Goal: Information Seeking & Learning: Check status

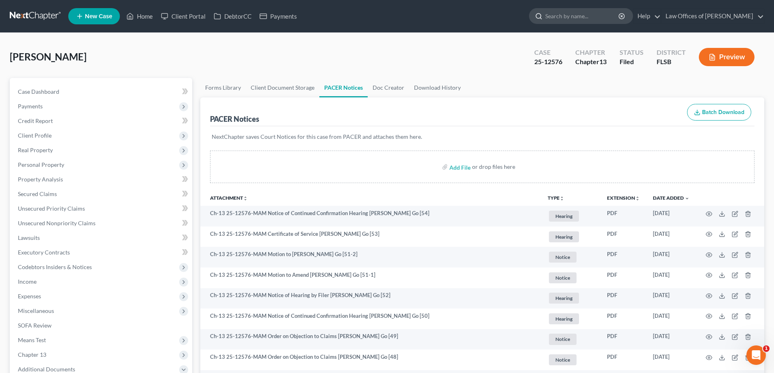
click at [588, 22] on input "search" at bounding box center [582, 16] width 74 height 15
type input "[PERSON_NAME]"
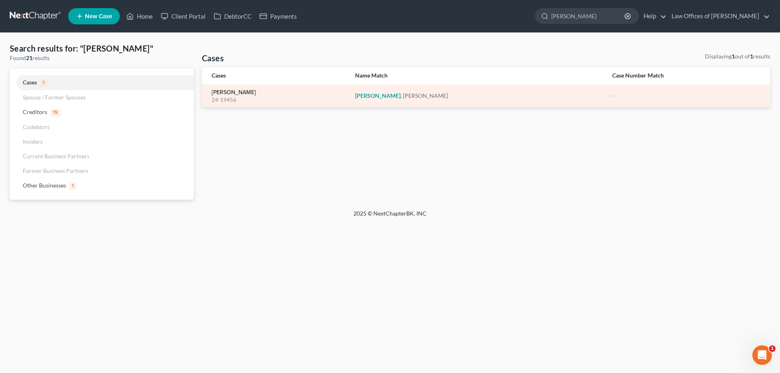
click at [232, 95] on link "[PERSON_NAME]" at bounding box center [234, 93] width 44 height 6
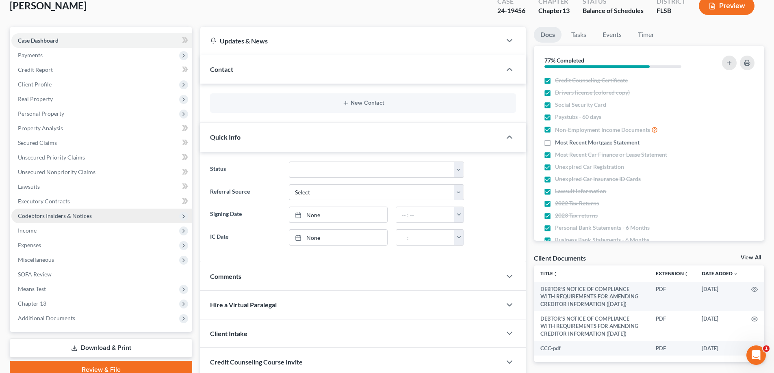
scroll to position [81, 0]
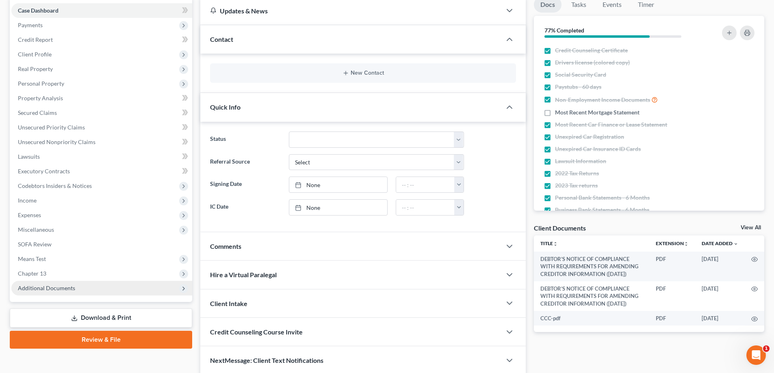
click at [60, 291] on span "Additional Documents" at bounding box center [46, 288] width 57 height 7
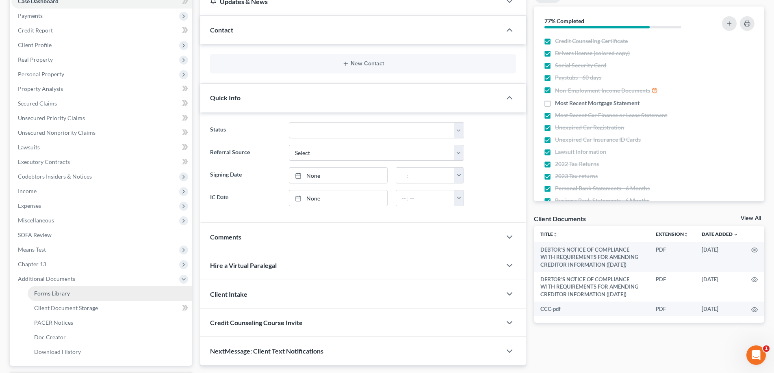
scroll to position [161, 0]
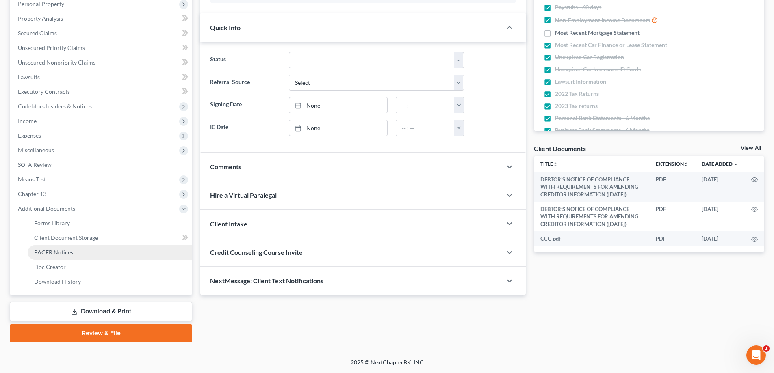
click at [50, 255] on span "PACER Notices" at bounding box center [53, 252] width 39 height 7
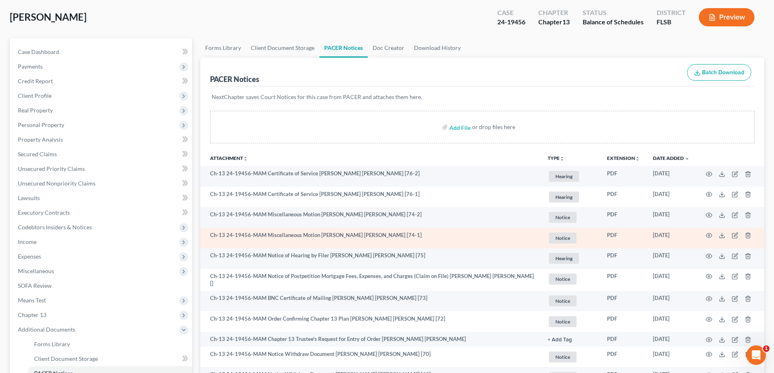
scroll to position [41, 0]
click at [709, 234] on icon "button" at bounding box center [709, 235] width 7 height 7
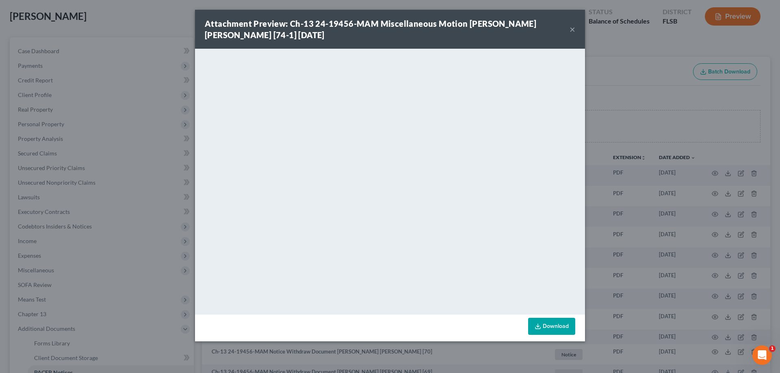
click at [573, 29] on button "×" at bounding box center [573, 29] width 6 height 10
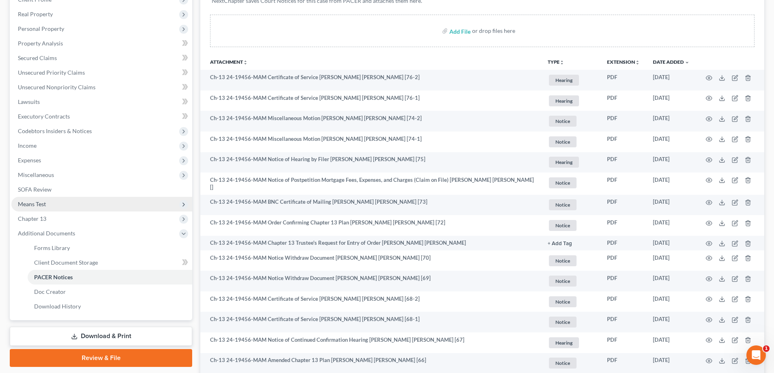
scroll to position [122, 0]
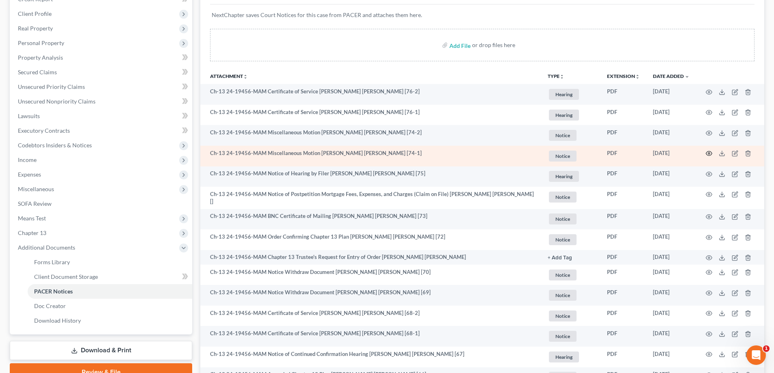
click at [708, 156] on icon "button" at bounding box center [709, 154] width 6 height 4
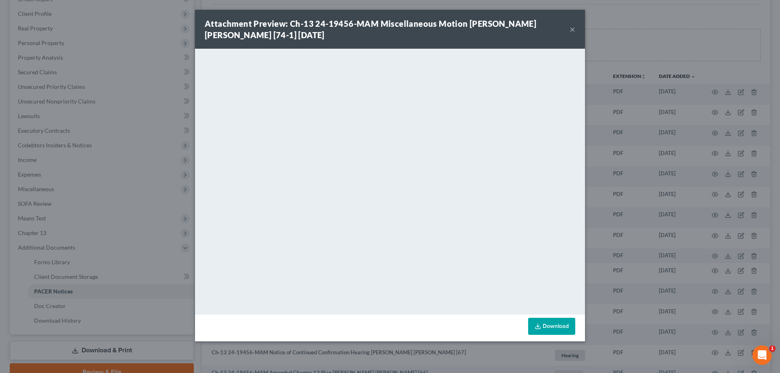
click at [147, 46] on div "Attachment Preview: Ch-13 24-19456-MAM Miscellaneous Motion [PERSON_NAME] [PERS…" at bounding box center [390, 186] width 780 height 373
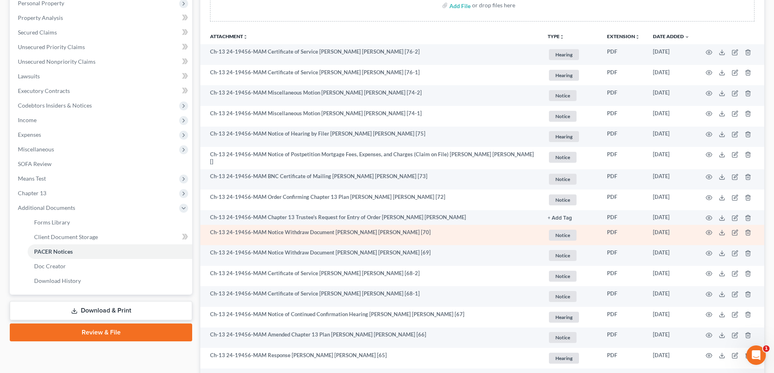
scroll to position [163, 0]
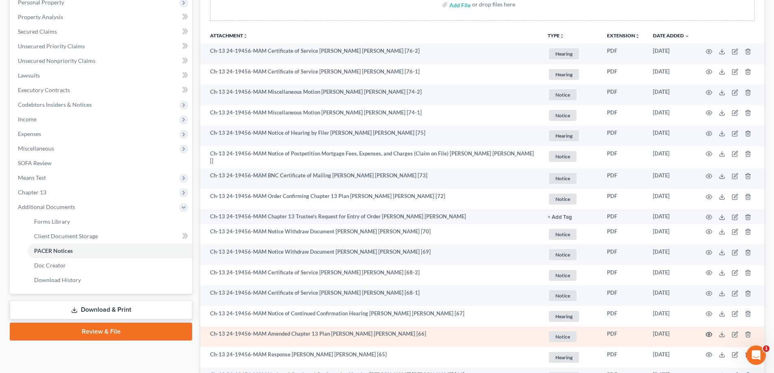
click at [710, 332] on icon "button" at bounding box center [709, 335] width 7 height 7
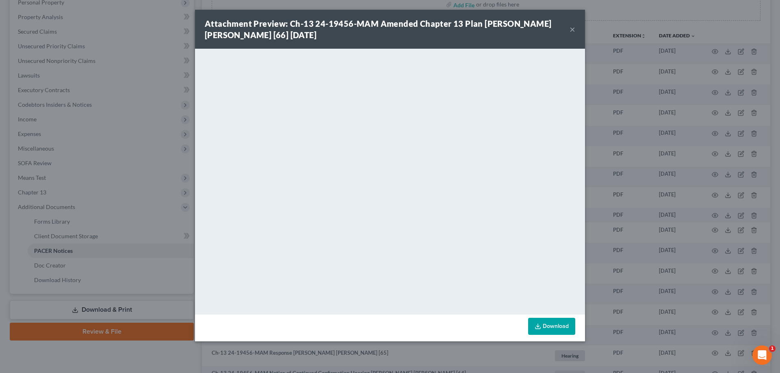
click at [573, 29] on button "×" at bounding box center [573, 29] width 6 height 10
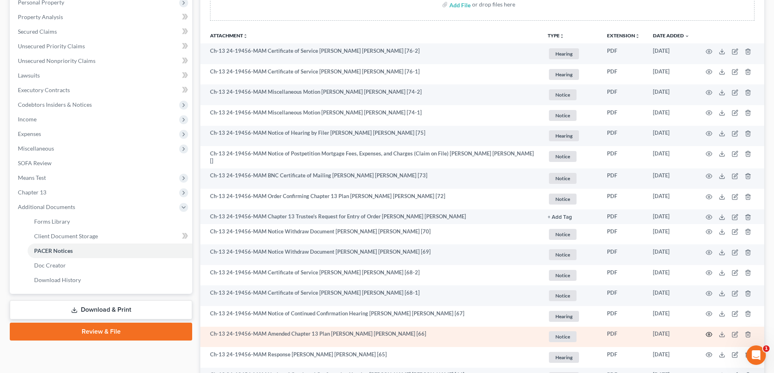
click at [711, 334] on icon "button" at bounding box center [709, 335] width 7 height 7
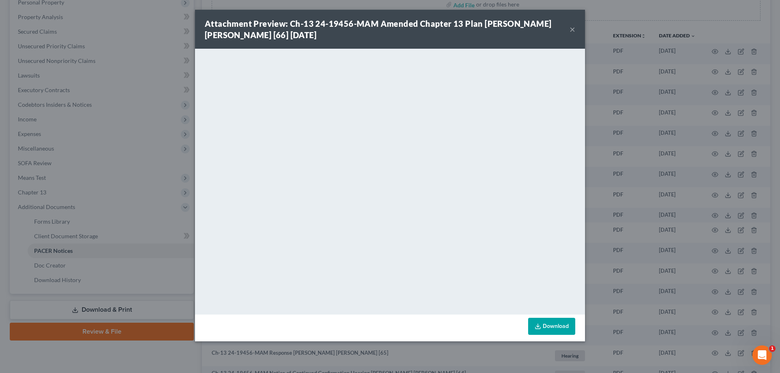
click at [594, 34] on div "Attachment Preview: Ch-13 24-19456-MAM Amended Chapter 13 Plan [PERSON_NAME] [P…" at bounding box center [390, 186] width 780 height 373
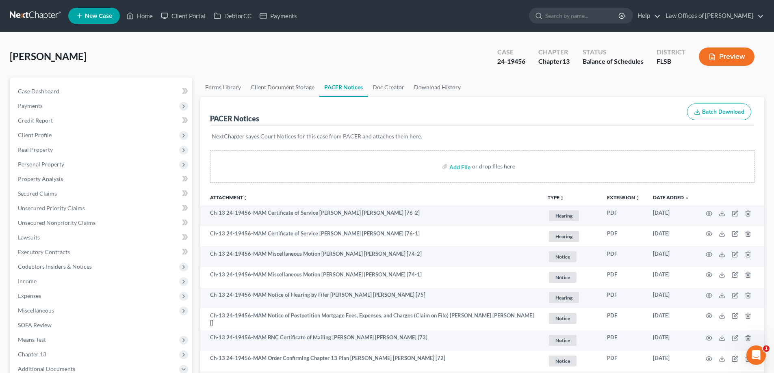
scroll to position [0, 0]
click at [586, 18] on input "search" at bounding box center [582, 16] width 74 height 15
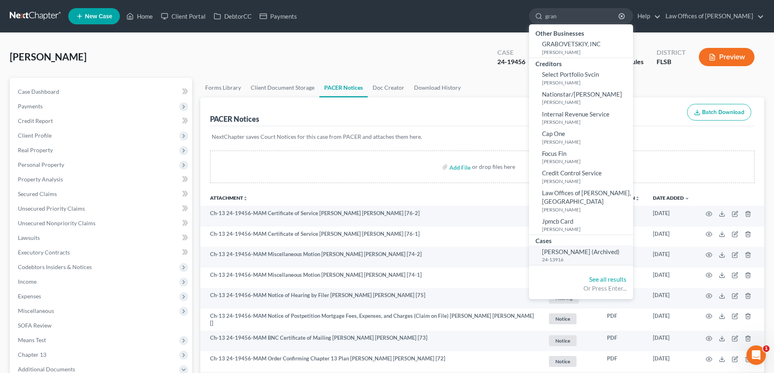
type input "gran"
click at [590, 248] on span "Granchamps, Philippe (Archived)" at bounding box center [581, 251] width 78 height 7
select select "17"
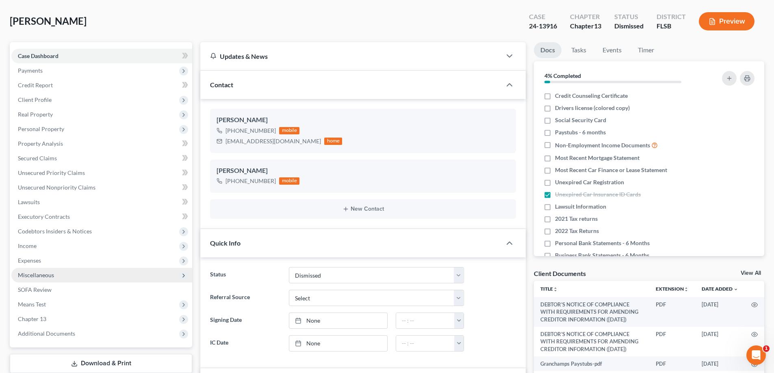
scroll to position [81, 0]
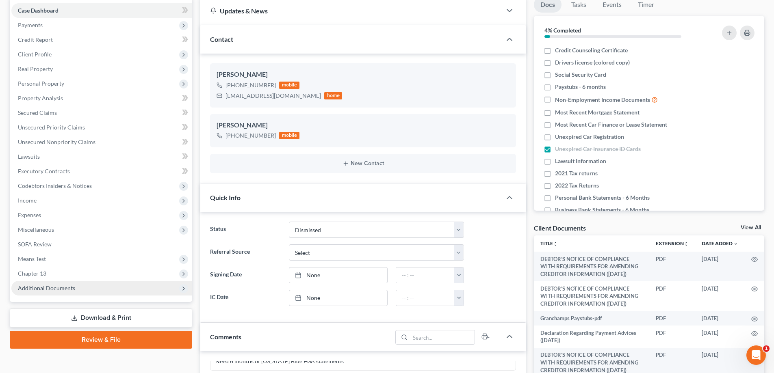
click at [56, 291] on span "Additional Documents" at bounding box center [46, 288] width 57 height 7
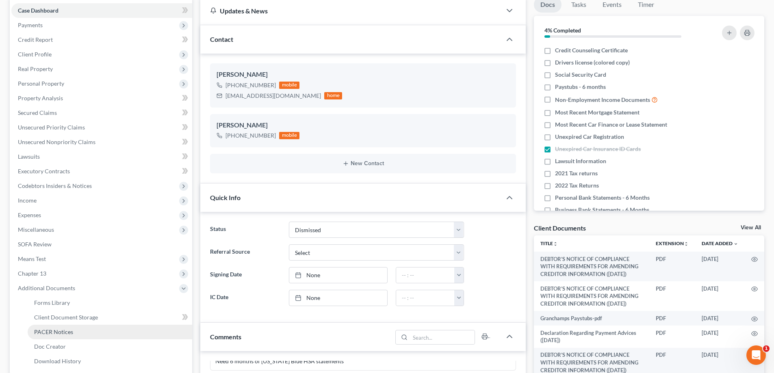
click at [62, 329] on span "PACER Notices" at bounding box center [53, 332] width 39 height 7
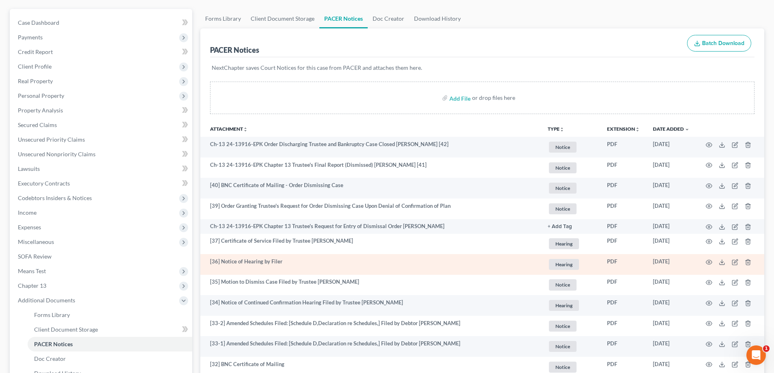
scroll to position [81, 0]
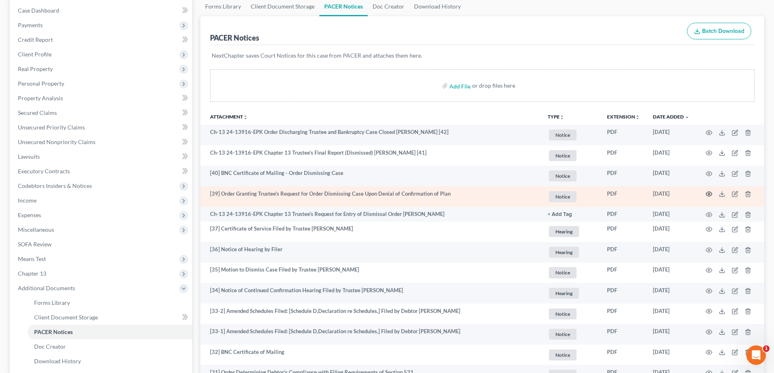
click at [711, 193] on icon "button" at bounding box center [709, 194] width 6 height 4
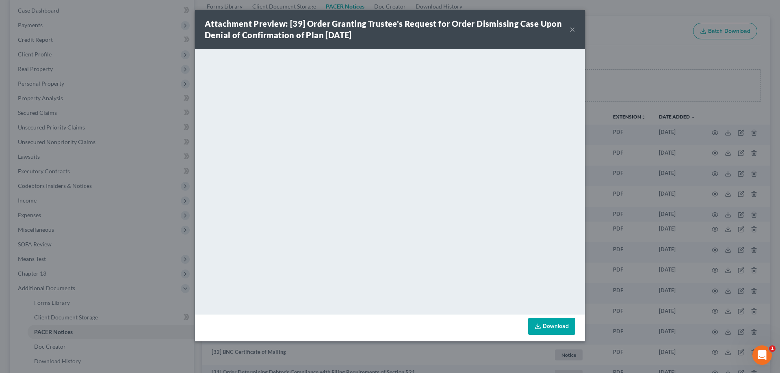
click at [573, 30] on button "×" at bounding box center [573, 29] width 6 height 10
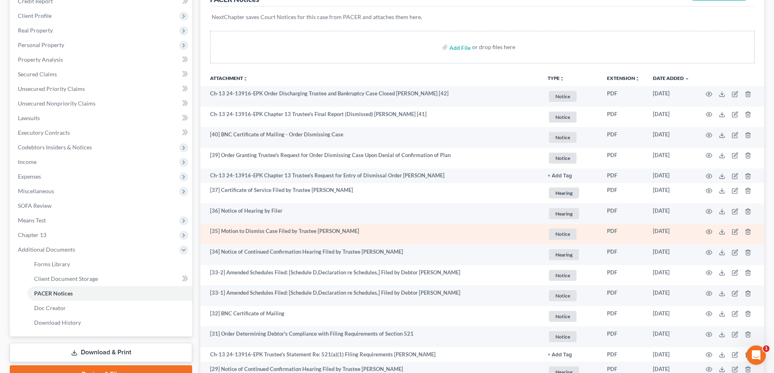
scroll to position [122, 0]
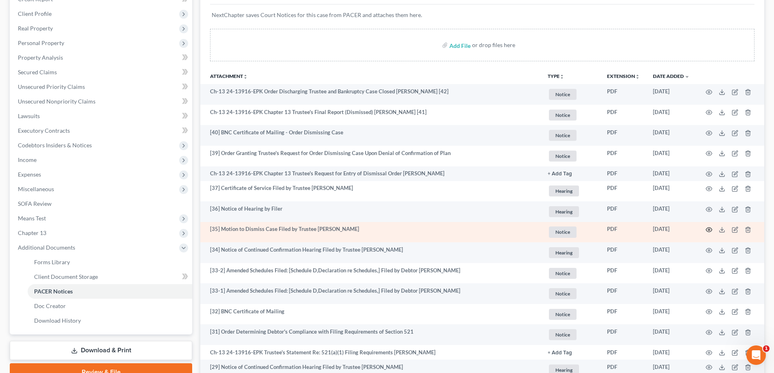
click at [709, 229] on circle "button" at bounding box center [709, 230] width 2 height 2
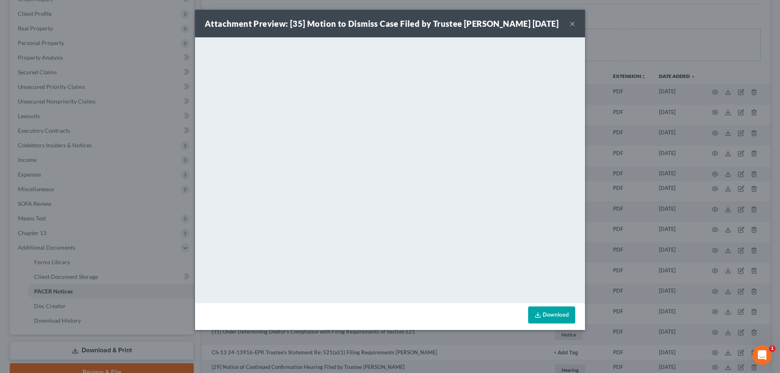
click at [573, 23] on button "×" at bounding box center [573, 24] width 6 height 10
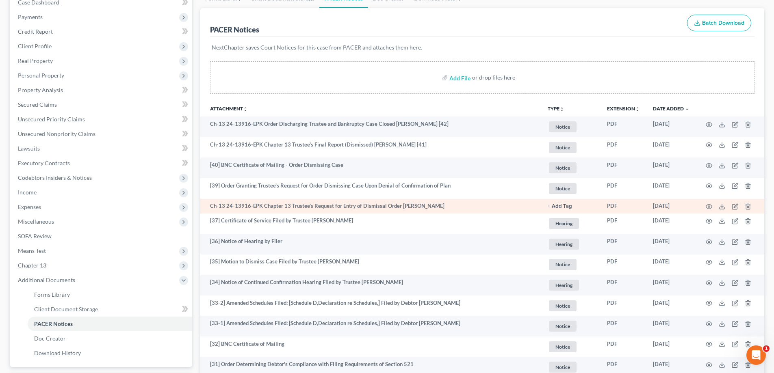
scroll to position [0, 0]
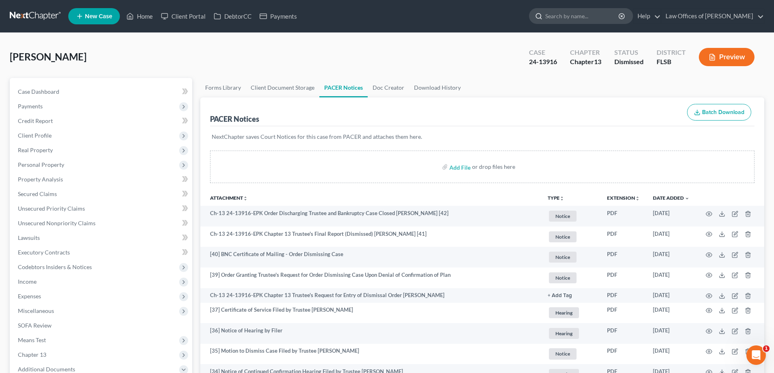
click at [589, 14] on input "search" at bounding box center [582, 16] width 74 height 15
type input "wender"
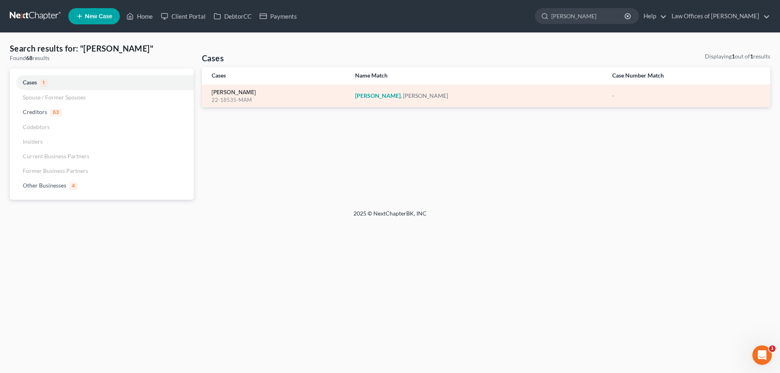
click at [222, 92] on link "Wender, Michael" at bounding box center [234, 93] width 44 height 6
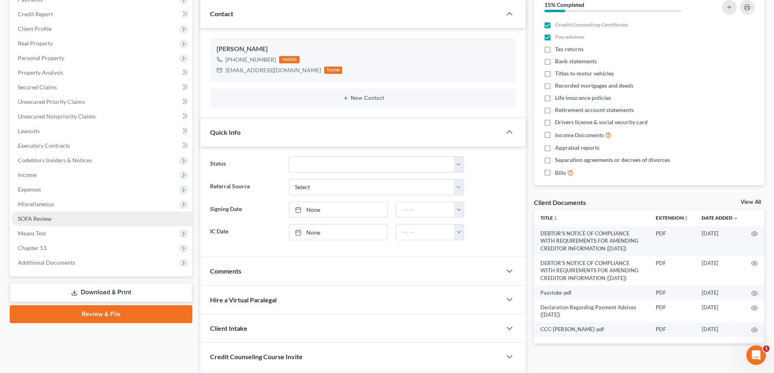
scroll to position [83, 0]
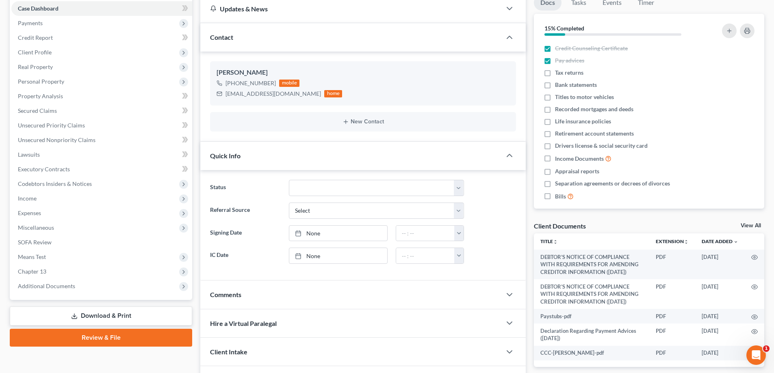
click at [101, 295] on div "Case Dashboard Payments Invoices Payments Payments Credit Report Client Profile…" at bounding box center [101, 148] width 182 height 306
click at [66, 287] on span "Additional Documents" at bounding box center [46, 286] width 57 height 7
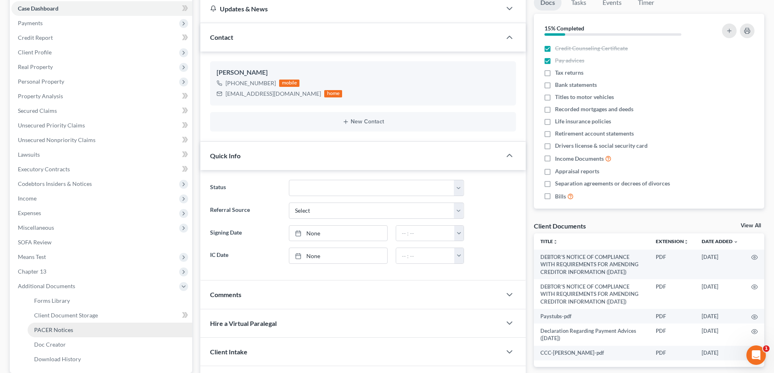
click at [60, 330] on span "PACER Notices" at bounding box center [53, 330] width 39 height 7
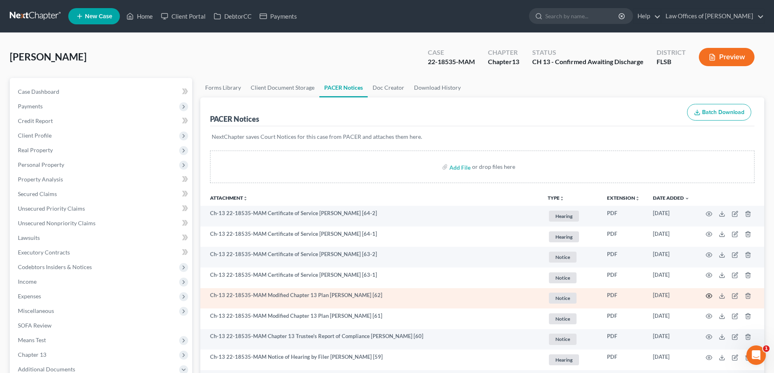
click at [709, 296] on icon "button" at bounding box center [709, 296] width 7 height 7
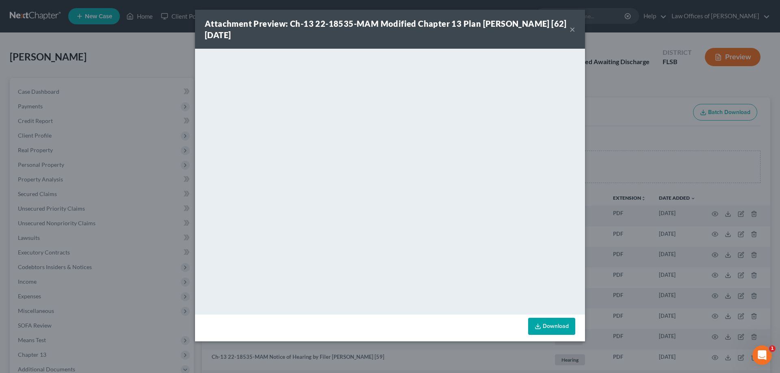
click at [638, 130] on div "Attachment Preview: Ch-13 22-18535-MAM Modified Chapter 13 Plan Michael J Wende…" at bounding box center [390, 186] width 780 height 373
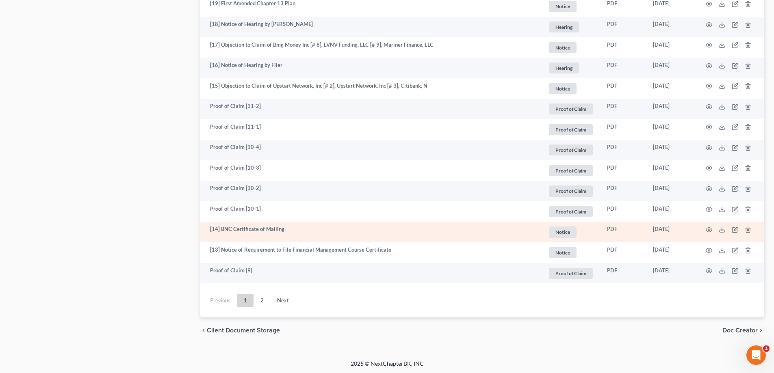
scroll to position [1459, 0]
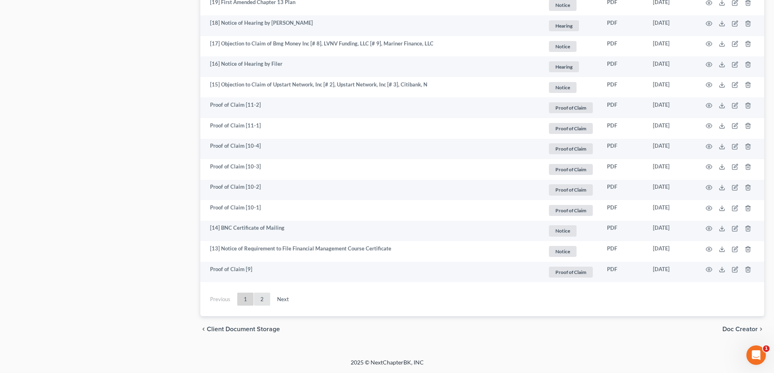
click at [264, 300] on link "2" at bounding box center [262, 299] width 16 height 13
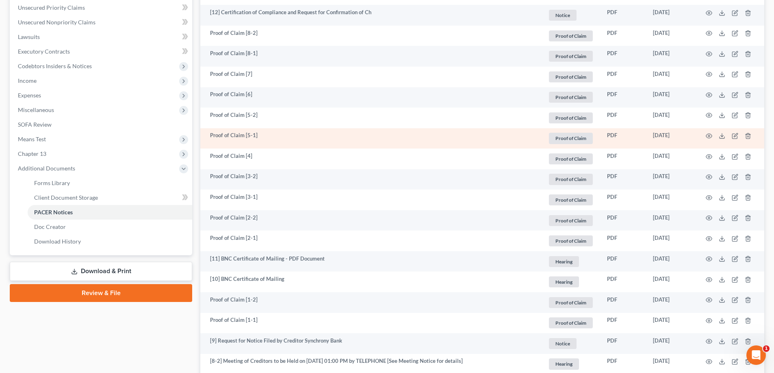
scroll to position [203, 0]
